Goal: Task Accomplishment & Management: Manage account settings

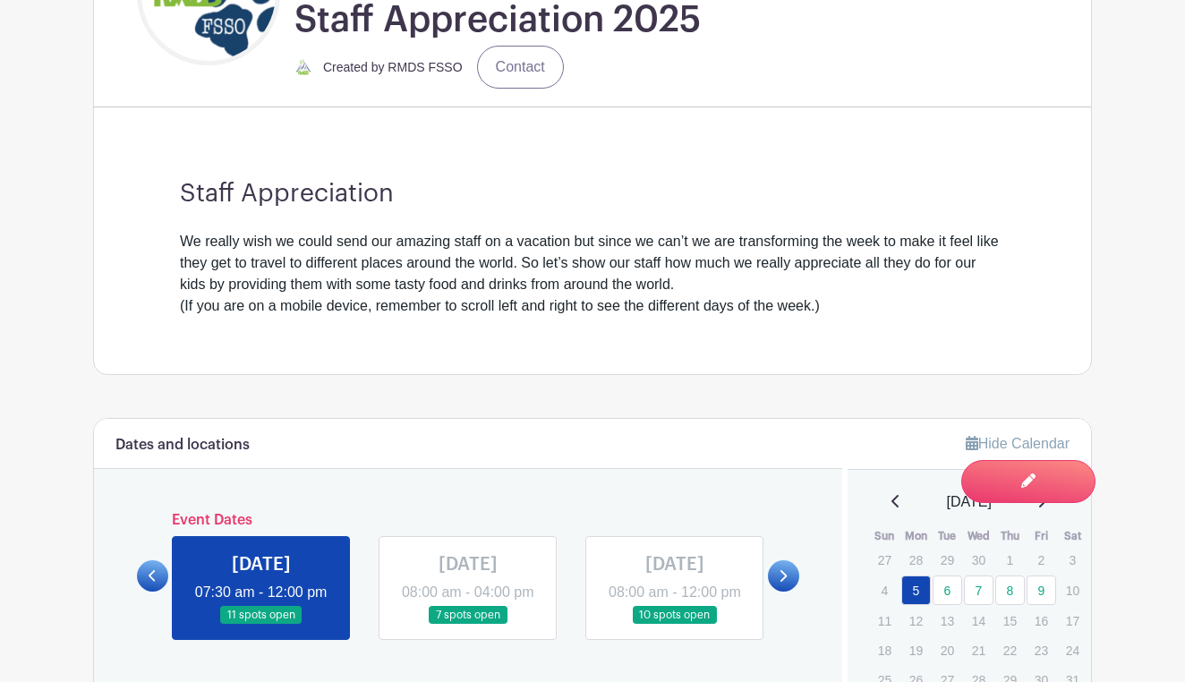
scroll to position [699, 0]
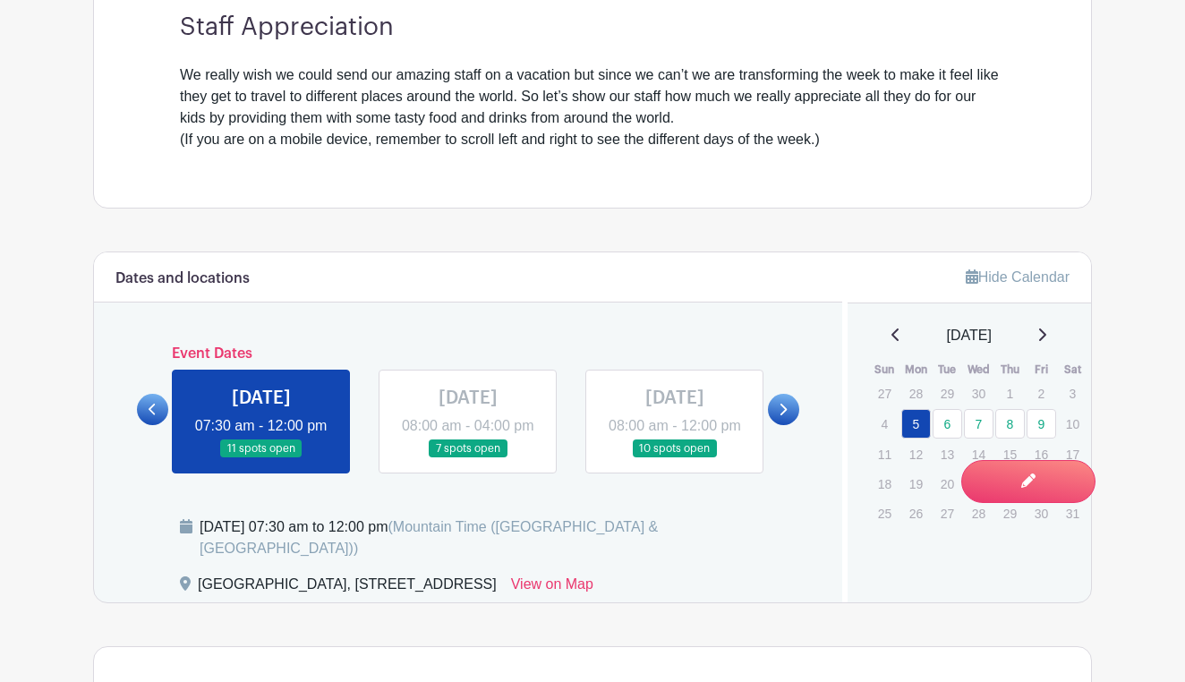
click at [468, 458] on link at bounding box center [468, 458] width 0 height 0
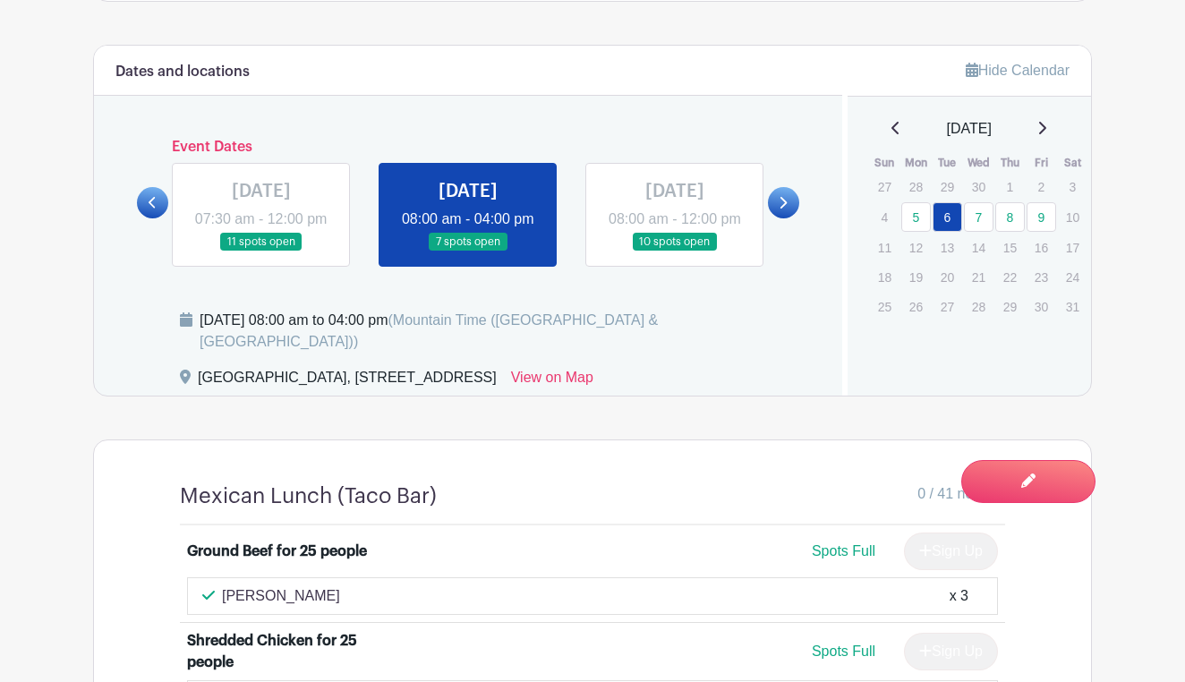
scroll to position [877, 0]
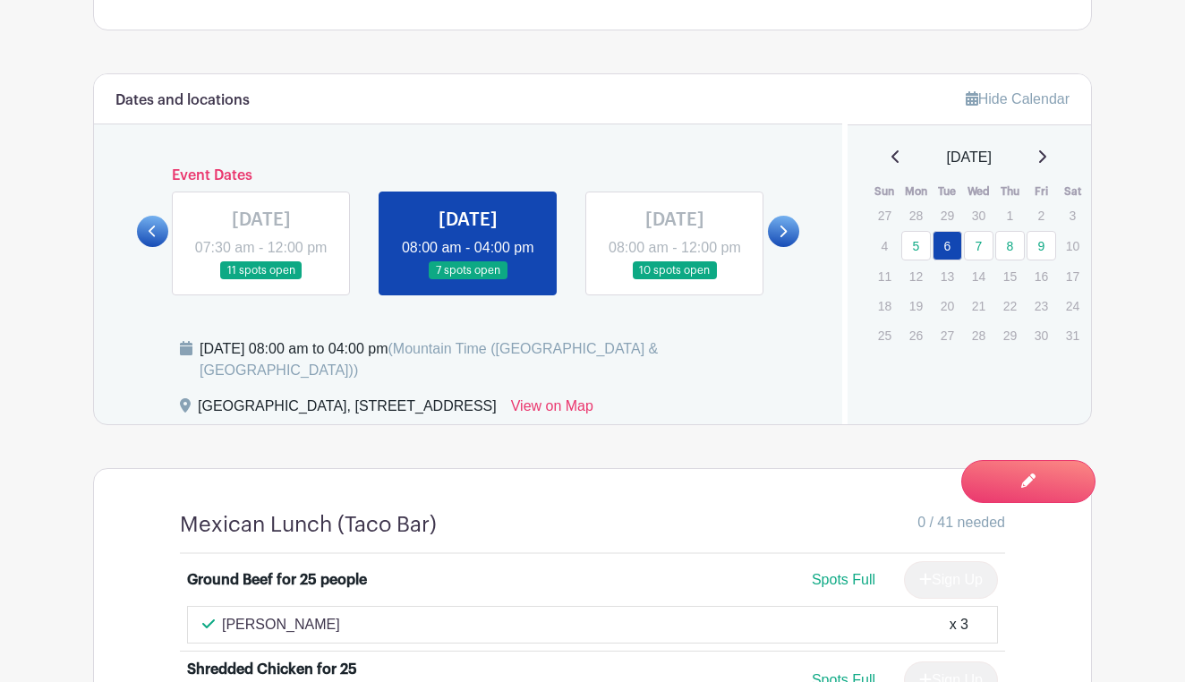
click at [675, 280] on link at bounding box center [675, 280] width 0 height 0
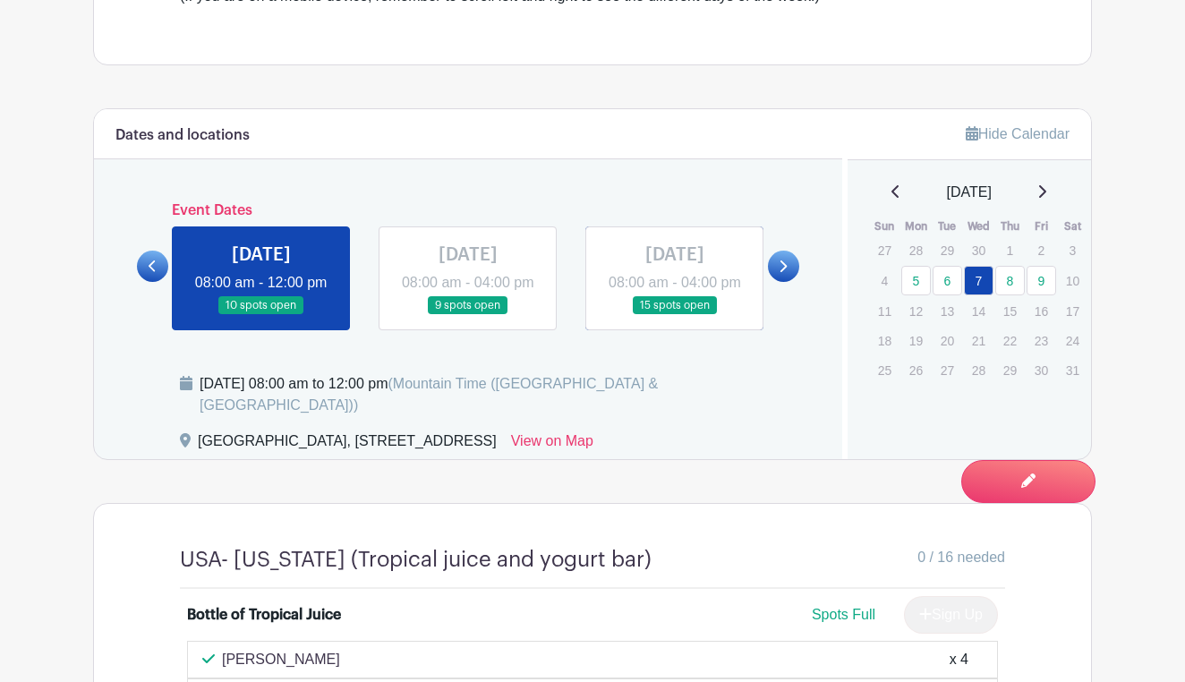
scroll to position [580, 0]
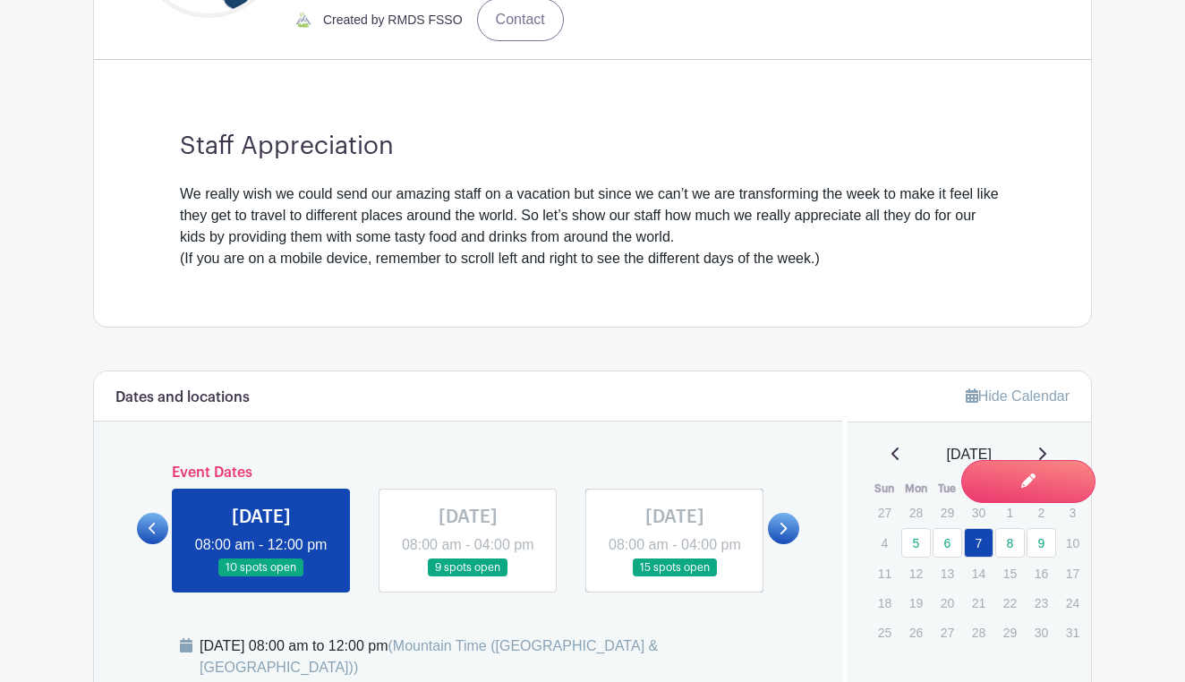
click at [468, 577] on link at bounding box center [468, 577] width 0 height 0
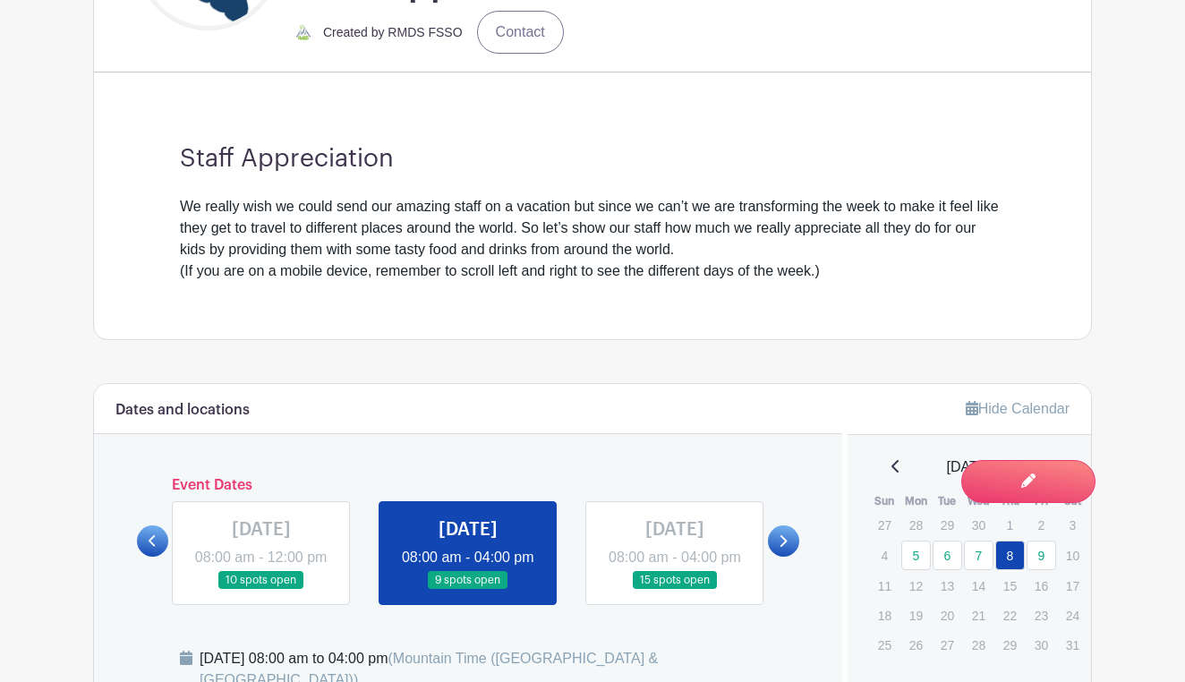
scroll to position [590, 0]
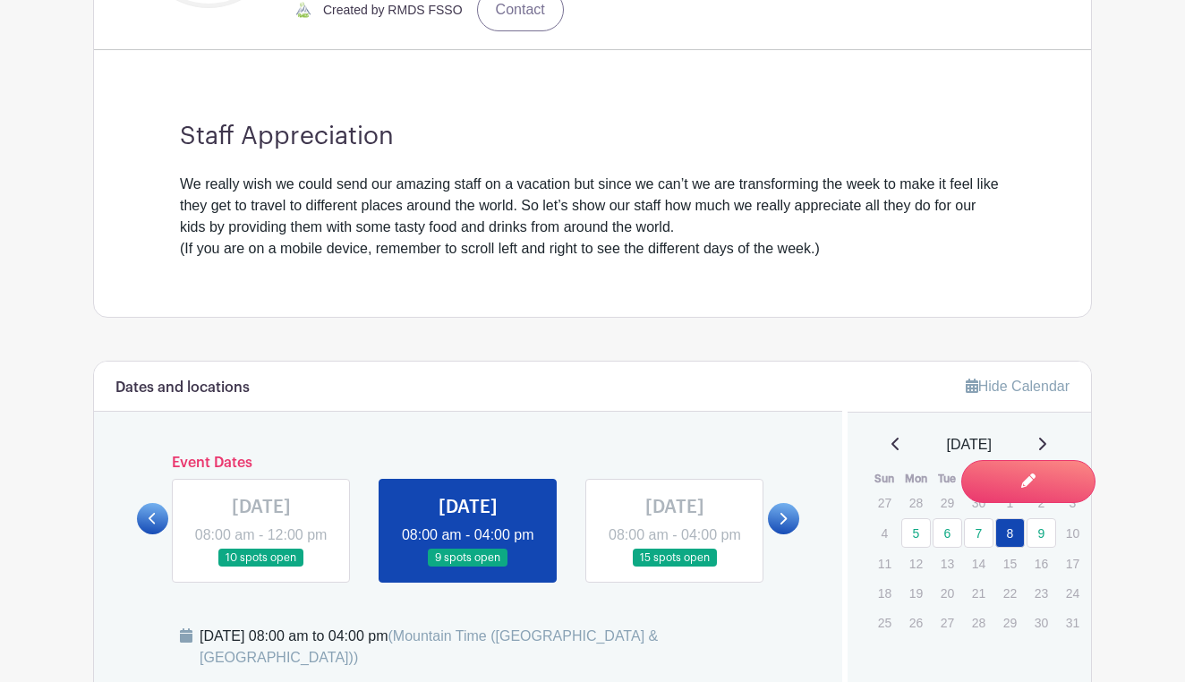
click at [675, 567] on link at bounding box center [675, 567] width 0 height 0
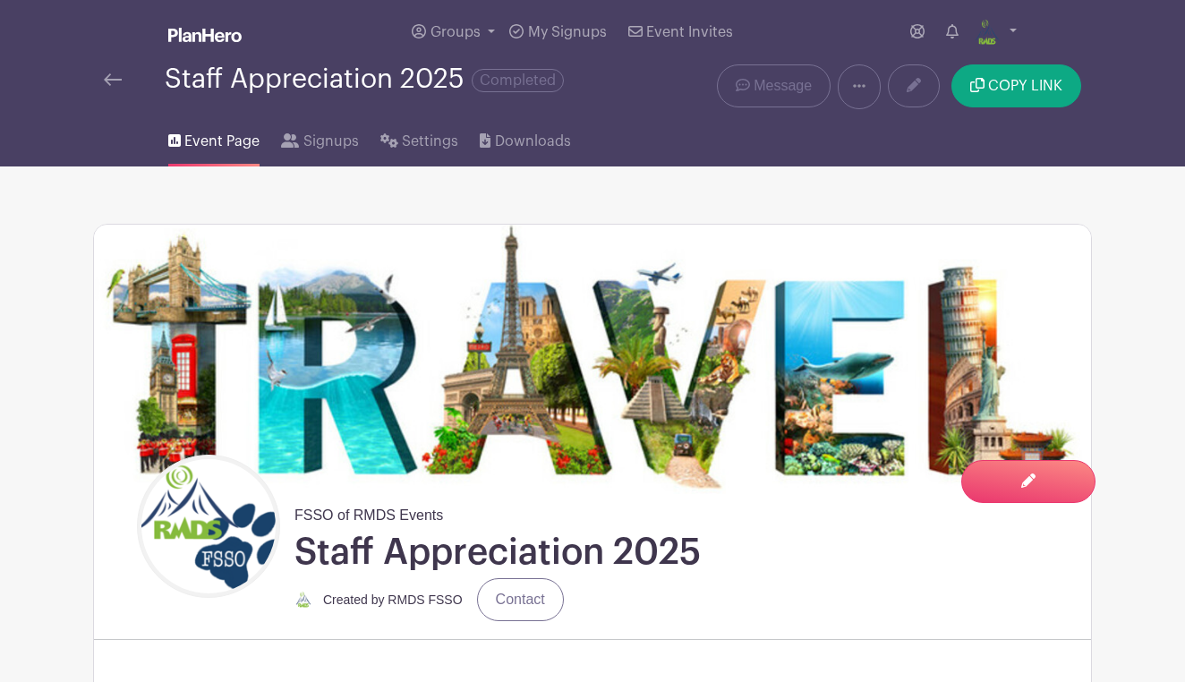
click at [857, 84] on icon at bounding box center [859, 86] width 13 height 14
click at [576, 30] on span "My Signups" at bounding box center [567, 32] width 79 height 14
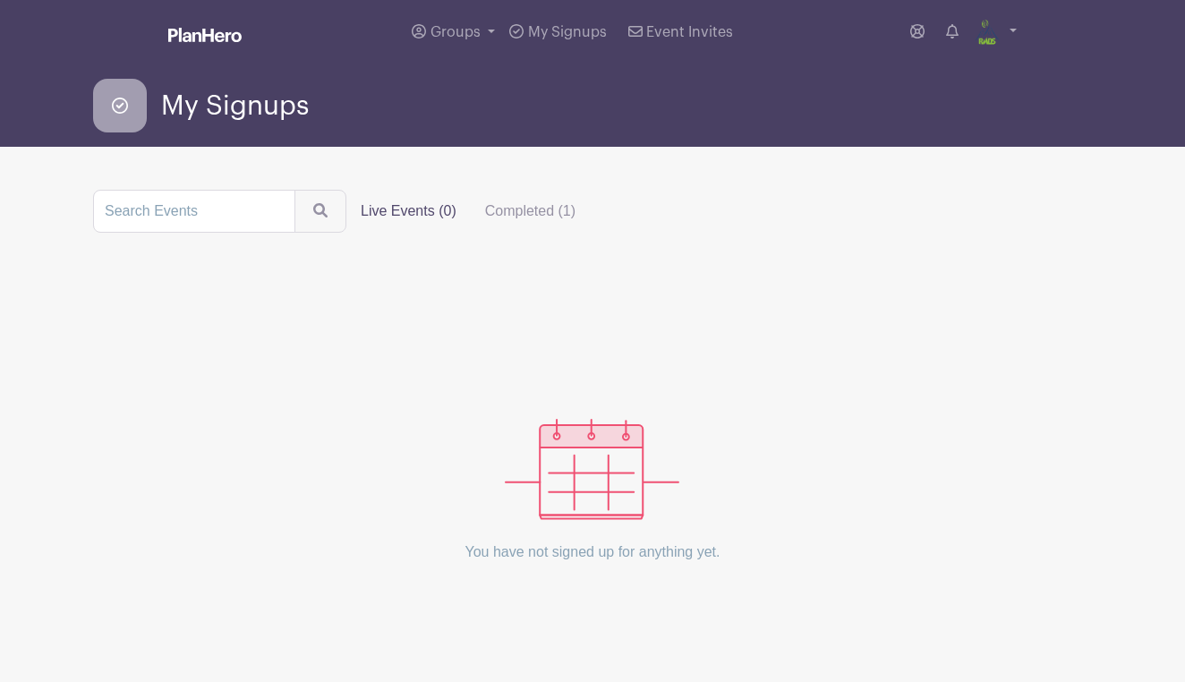
click at [212, 37] on img at bounding box center [204, 35] width 73 height 14
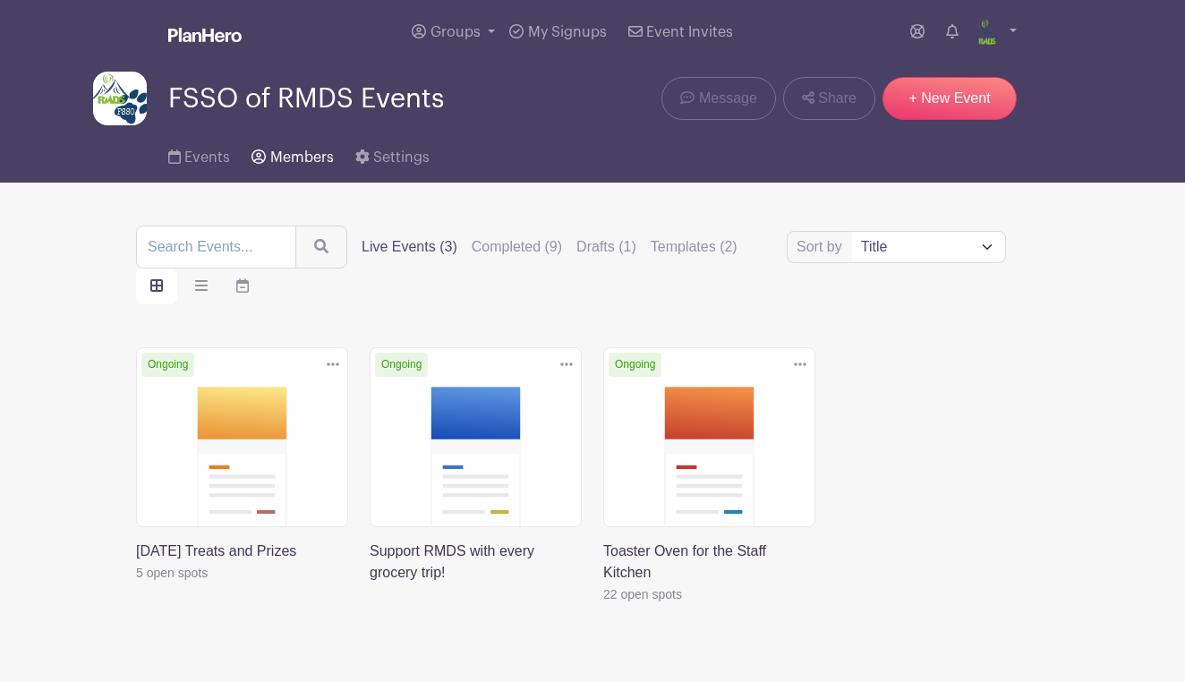
click at [310, 151] on link "Members" at bounding box center [292, 153] width 81 height 57
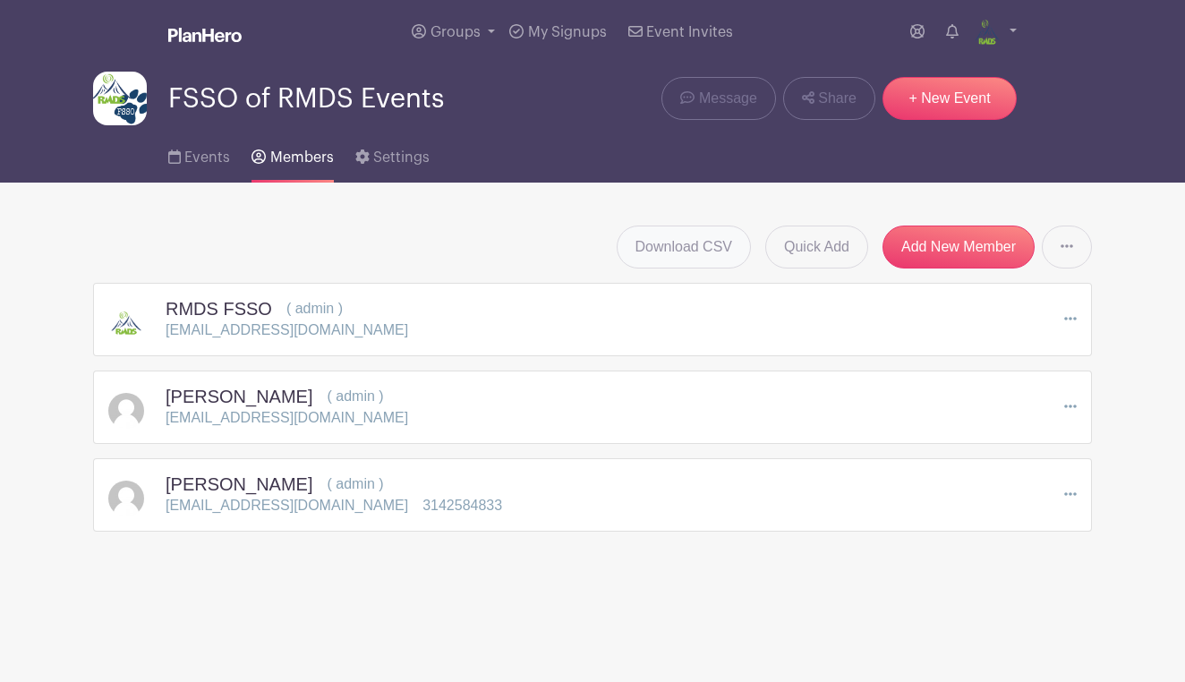
click at [682, 243] on link "Download CSV" at bounding box center [684, 247] width 135 height 43
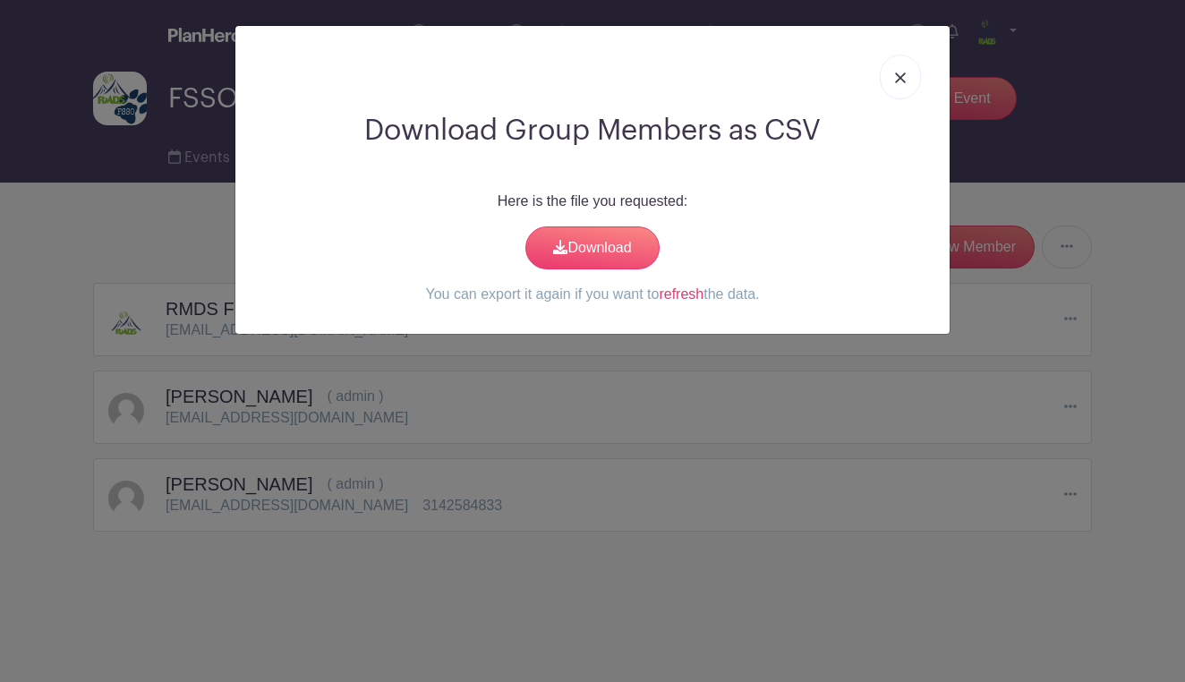
click at [894, 73] on link at bounding box center [900, 77] width 41 height 45
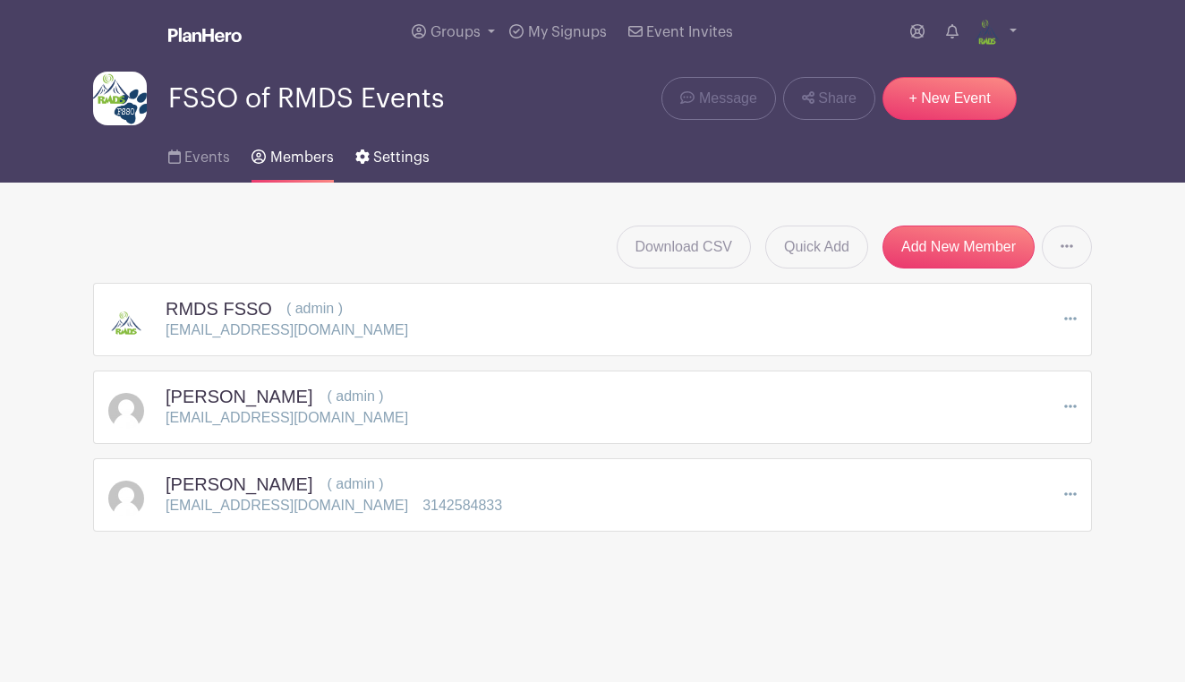
click at [397, 154] on span "Settings" at bounding box center [401, 157] width 56 height 14
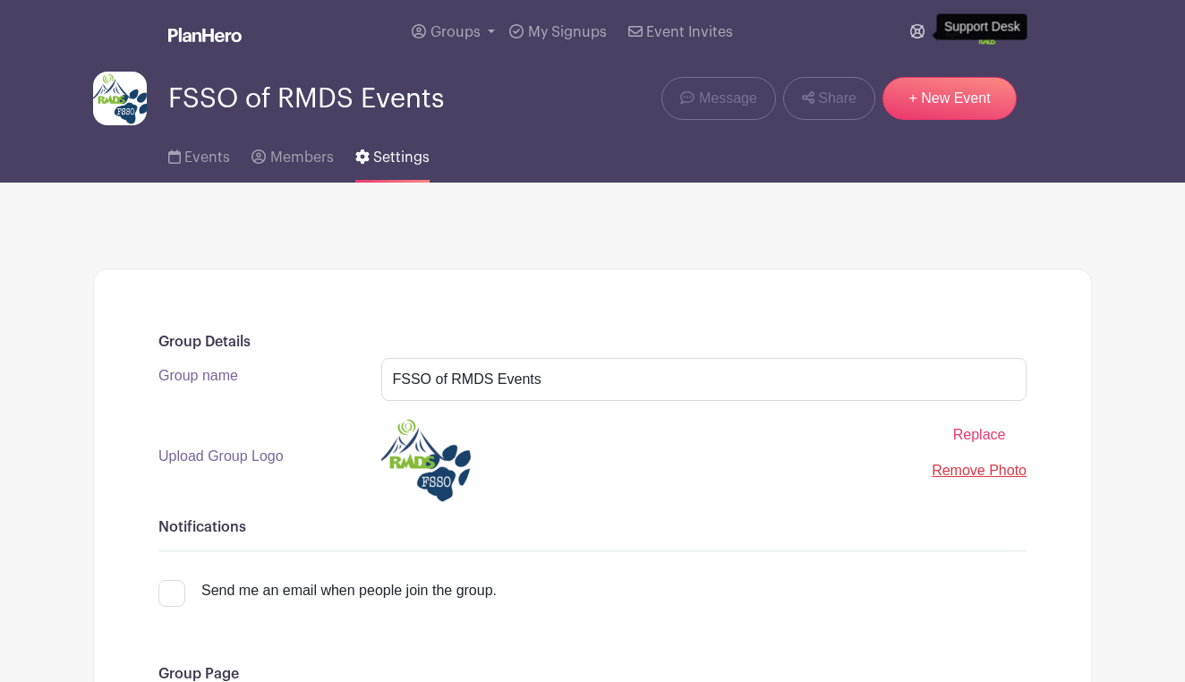
click at [926, 30] on link at bounding box center [917, 32] width 29 height 36
